Goal: Transaction & Acquisition: Purchase product/service

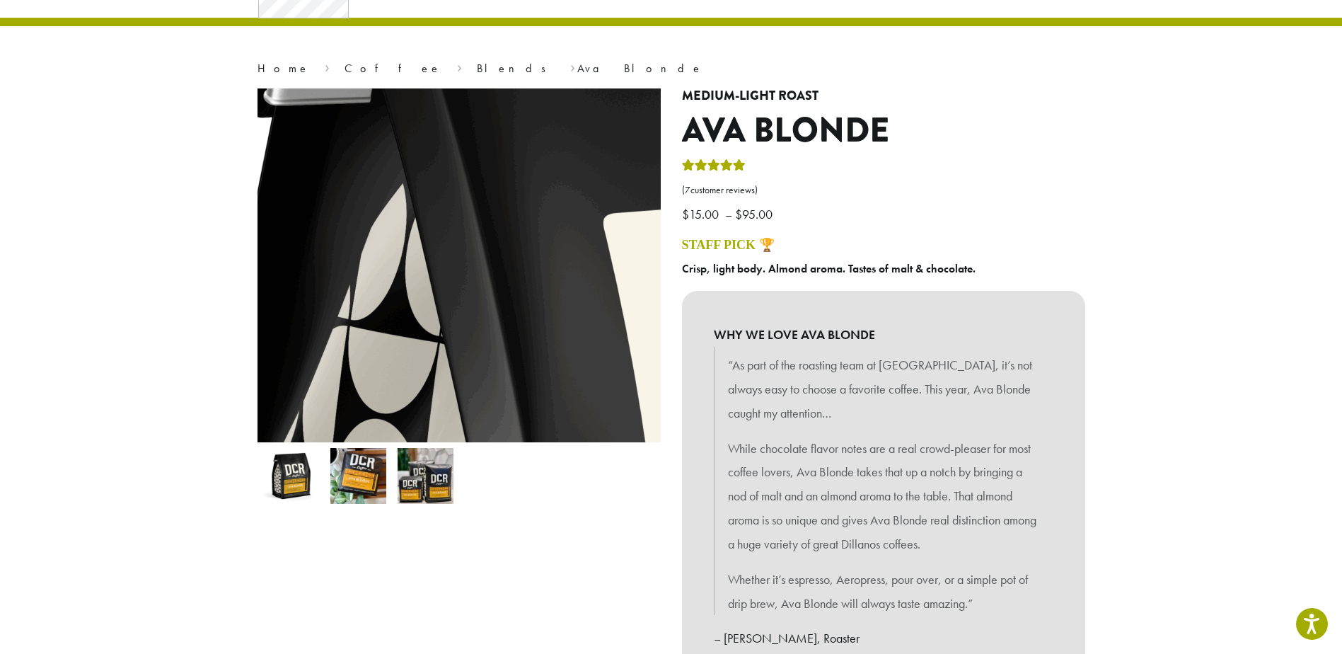
click at [356, 188] on img at bounding box center [815, 581] width 1811 height 1811
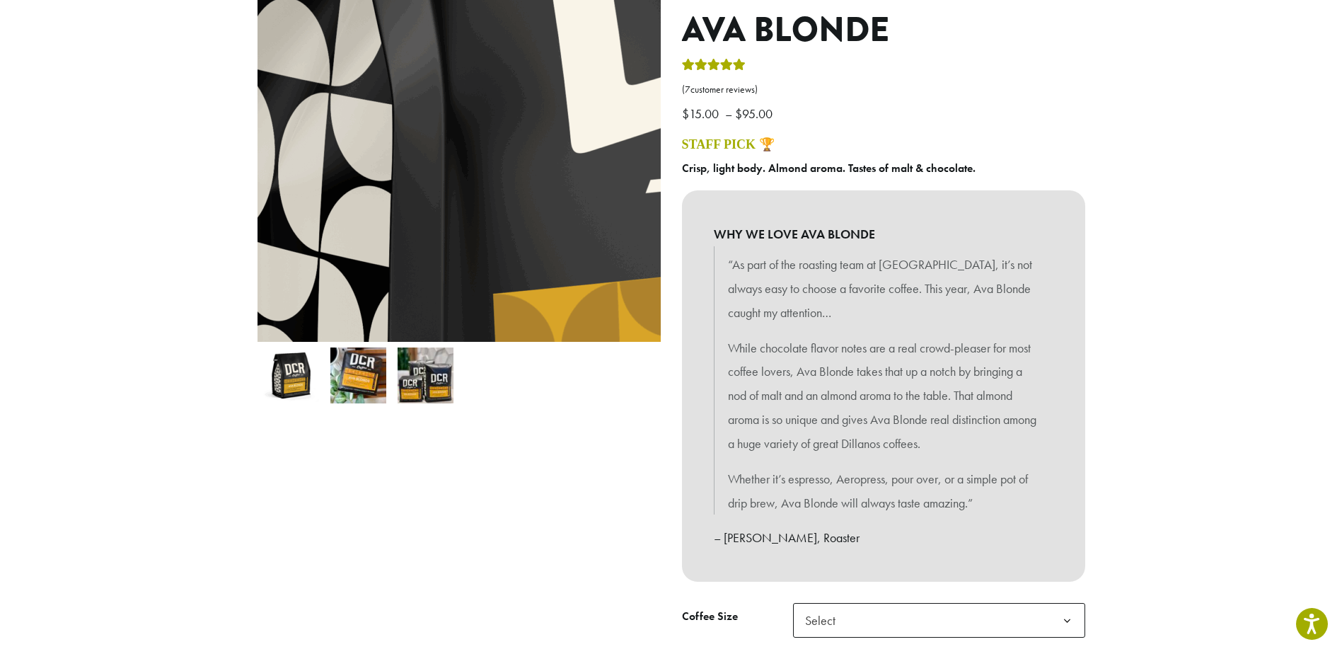
scroll to position [354, 0]
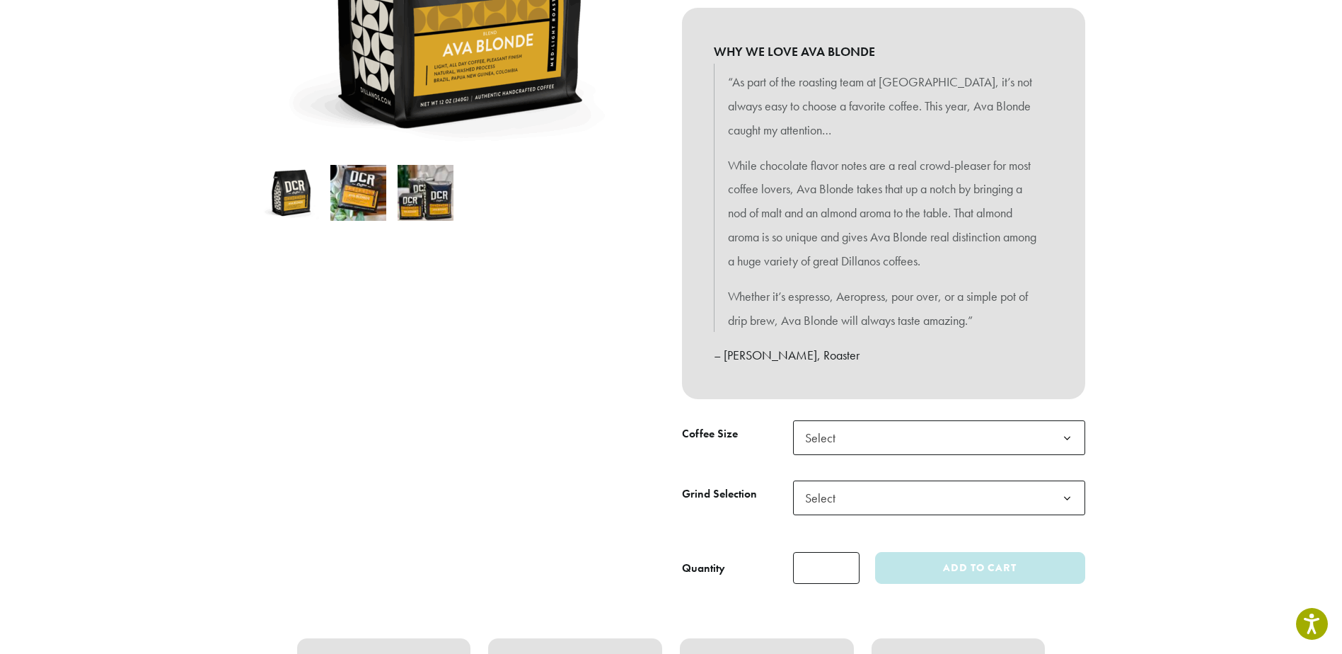
click at [533, 180] on ol at bounding box center [458, 192] width 403 height 67
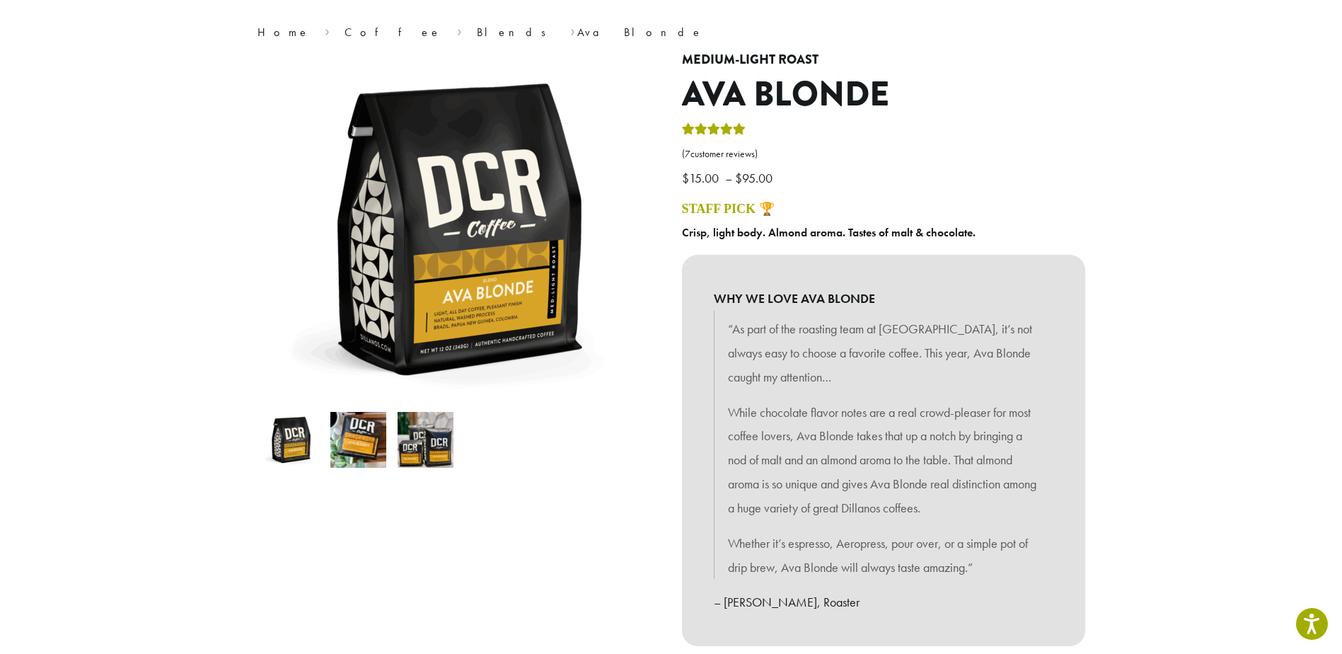
scroll to position [0, 0]
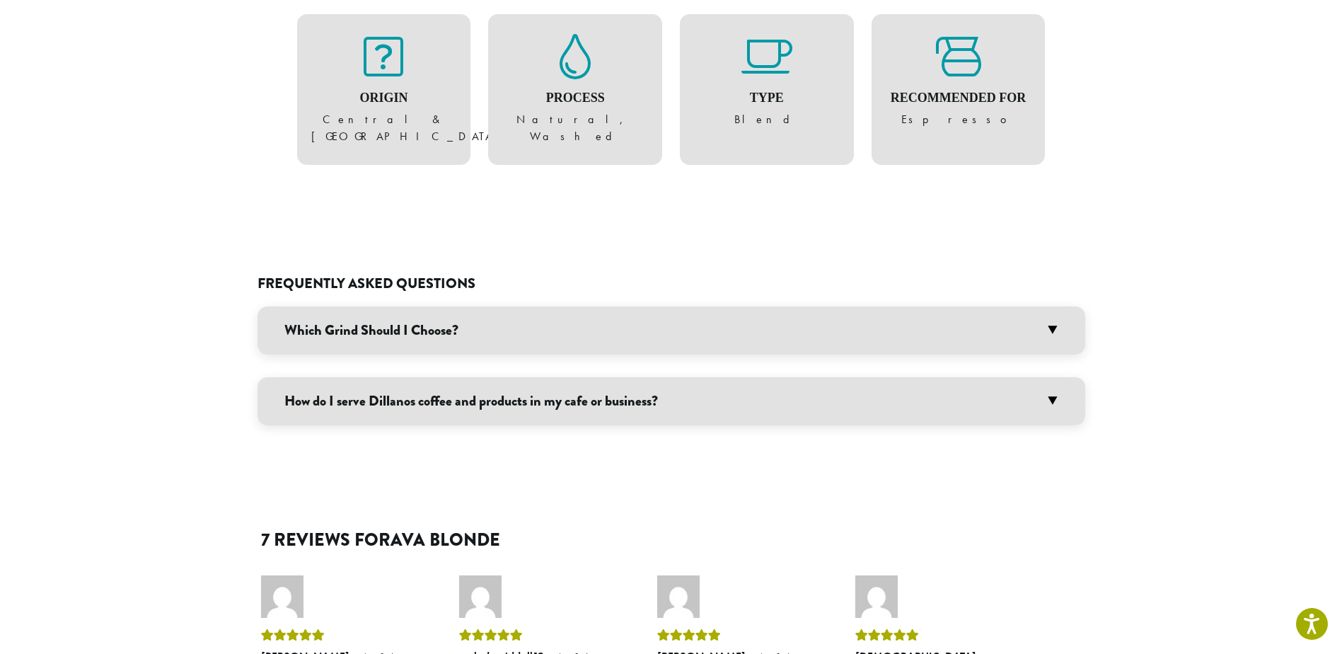
scroll to position [1132, 0]
